Goal: Information Seeking & Learning: Understand process/instructions

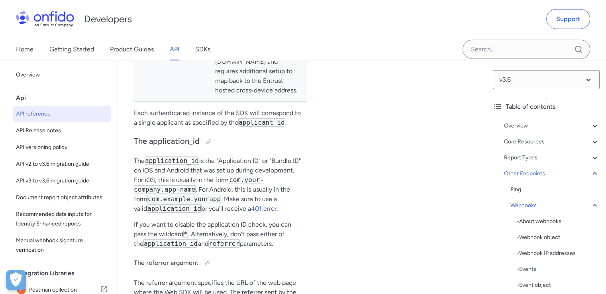
scroll to position [77358, 0]
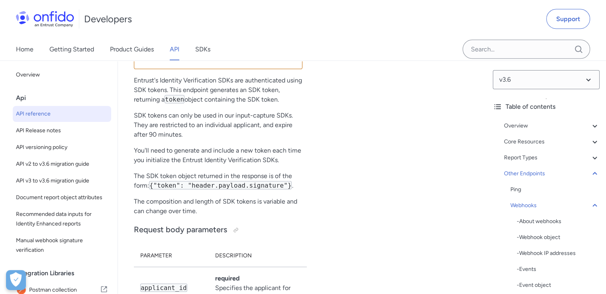
drag, startPoint x: 612, startPoint y: 5, endPoint x: 425, endPoint y: 35, distance: 189.3
click at [425, 35] on div "Developers Support" at bounding box center [303, 19] width 606 height 38
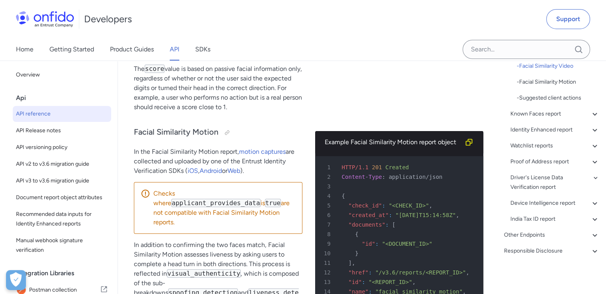
scroll to position [48325, 0]
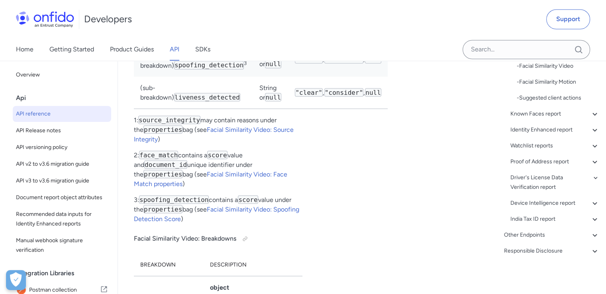
scroll to position [47425, 0]
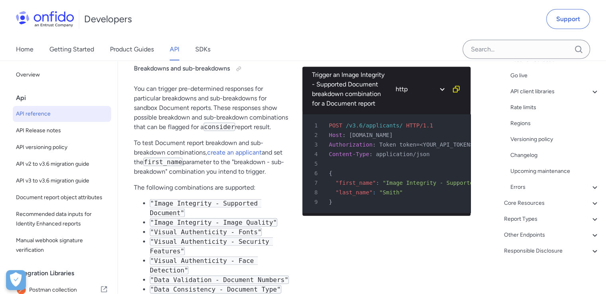
scroll to position [2019, 0]
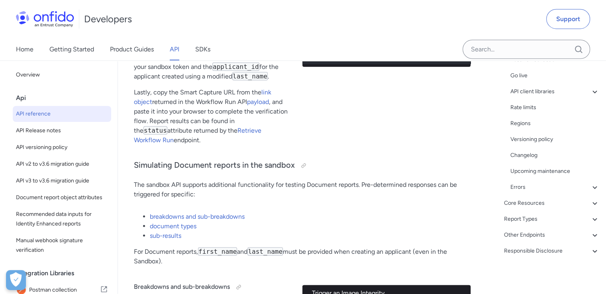
click at [605, 15] on div "Developers Support" at bounding box center [303, 19] width 606 height 38
click at [605, 14] on div "Developers Support" at bounding box center [303, 19] width 606 height 38
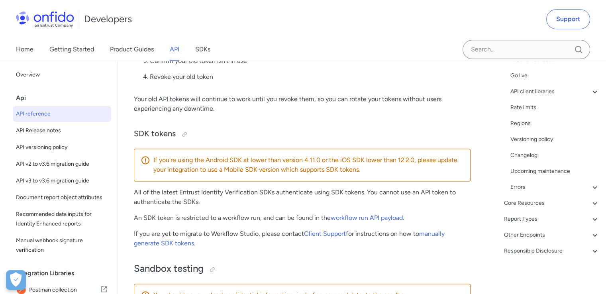
scroll to position [0, 0]
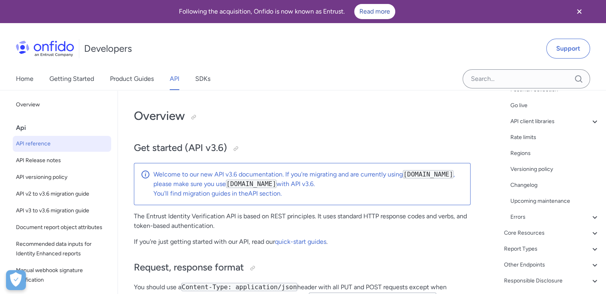
click at [328, 215] on p "The Entrust Identity Verification API is based on REST principles. It uses stan…" at bounding box center [302, 221] width 337 height 19
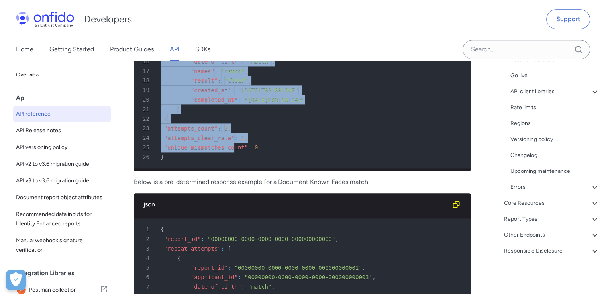
drag, startPoint x: 131, startPoint y: 141, endPoint x: 238, endPoint y: 174, distance: 112.2
drag, startPoint x: 238, startPoint y: 174, endPoint x: 219, endPoint y: 188, distance: 23.9
drag, startPoint x: 219, startPoint y: 188, endPoint x: 190, endPoint y: 186, distance: 29.2
click at [190, 162] on div "26 }" at bounding box center [298, 157] width 322 height 10
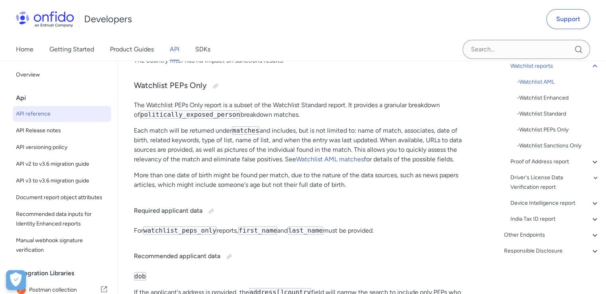
scroll to position [171, 0]
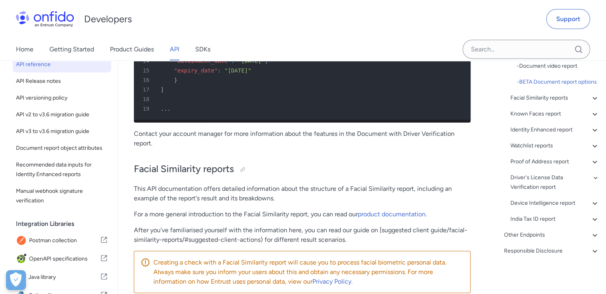
scroll to position [41619, 0]
